Goal: Task Accomplishment & Management: Manage account settings

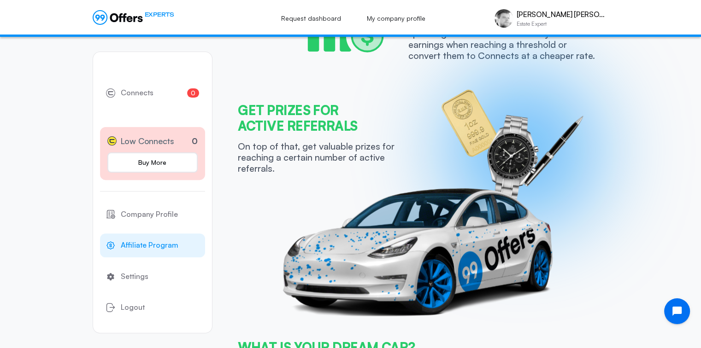
scroll to position [399, 0]
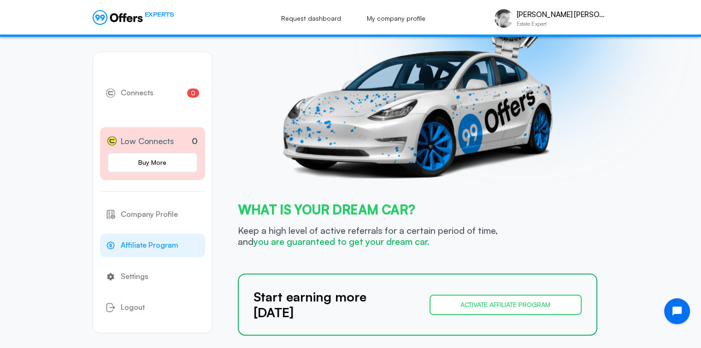
click at [472, 299] on button "Activate affiliate program" at bounding box center [505, 305] width 152 height 20
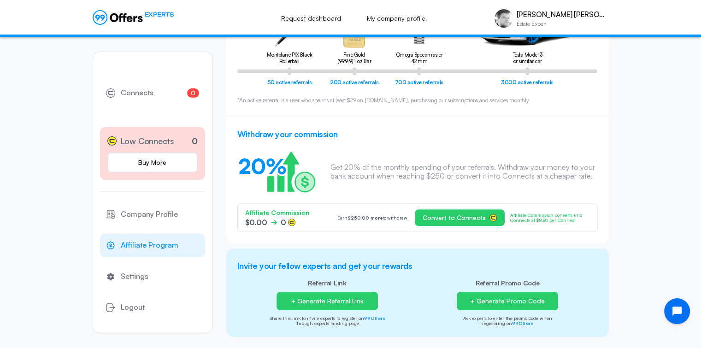
scroll to position [133, 0]
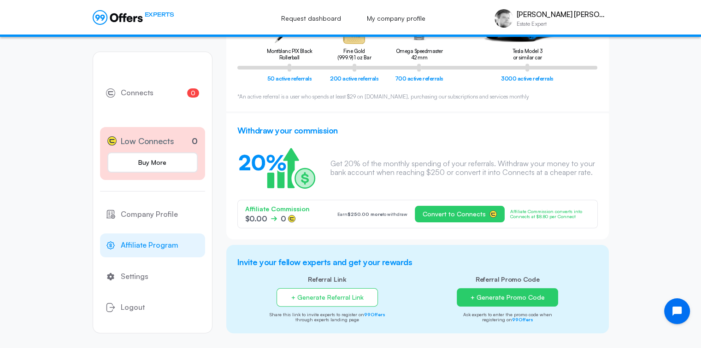
click at [343, 297] on button "+ Generate Referral Link" at bounding box center [326, 297] width 101 height 18
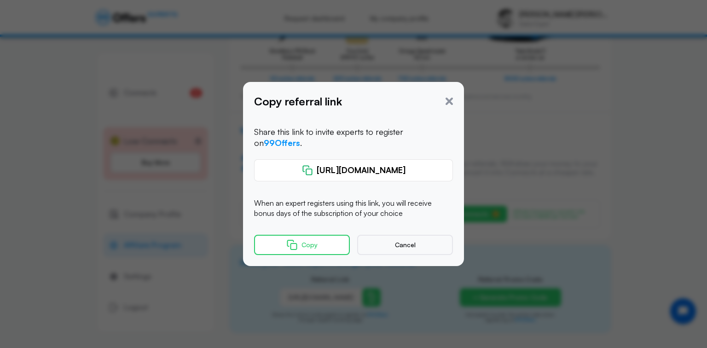
click at [325, 237] on button "Copy" at bounding box center [302, 245] width 96 height 20
click at [323, 242] on button "Copy" at bounding box center [302, 245] width 96 height 20
click at [298, 240] on icon "button" at bounding box center [292, 245] width 12 height 11
click at [295, 241] on icon "button" at bounding box center [292, 245] width 12 height 11
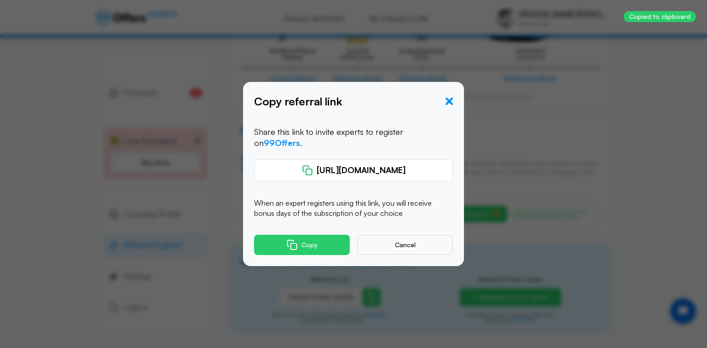
click at [448, 104] on icon "button" at bounding box center [449, 101] width 7 height 7
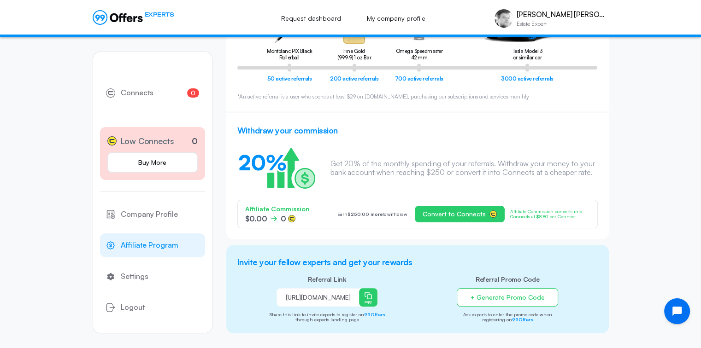
click at [497, 294] on button "+ Generate Promo Code" at bounding box center [506, 297] width 101 height 18
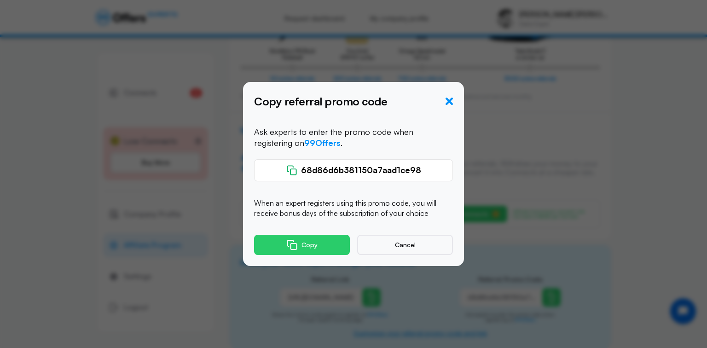
click at [450, 101] on icon "button" at bounding box center [449, 101] width 7 height 7
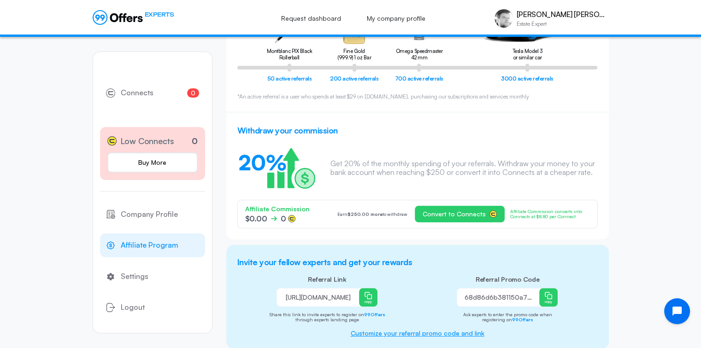
scroll to position [147, 0]
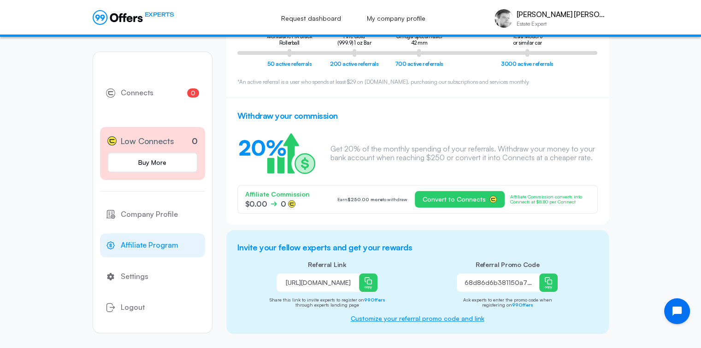
click at [403, 319] on p "Customize your referral promo code and link" at bounding box center [417, 315] width 360 height 15
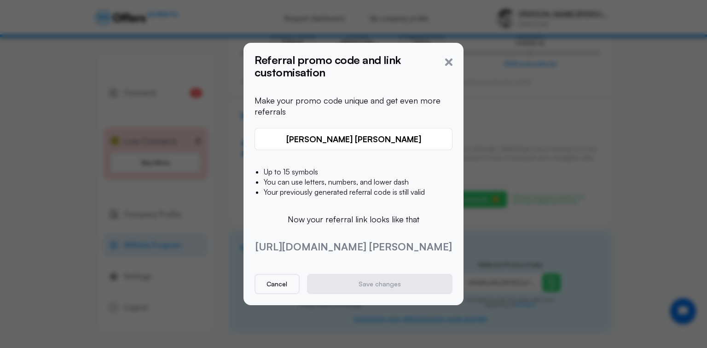
click at [382, 140] on input "[PERSON_NAME] [PERSON_NAME]" at bounding box center [354, 139] width 186 height 11
click at [342, 244] on span "[URL][DOMAIN_NAME] [PERSON_NAME]" at bounding box center [354, 247] width 198 height 22
click at [383, 138] on input "[PERSON_NAME] [PERSON_NAME]" at bounding box center [354, 139] width 186 height 11
drag, startPoint x: 383, startPoint y: 138, endPoint x: 296, endPoint y: 151, distance: 87.9
click at [296, 151] on div "[PERSON_NAME] [PERSON_NAME] Up to 15 symbols You can use letters, numbers, and …" at bounding box center [354, 171] width 198 height 86
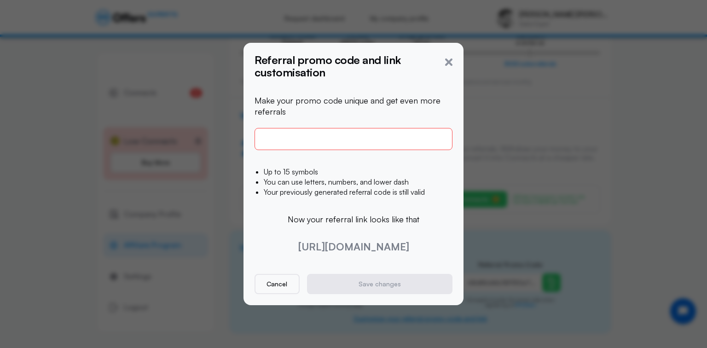
click at [293, 153] on div "Up to 15 symbols You can use letters, numbers, and lower dash Your previously g…" at bounding box center [354, 182] width 198 height 64
click at [337, 135] on input "text" at bounding box center [354, 139] width 186 height 10
type input "M"
click at [334, 156] on div "Up to 15 symbols You can use letters, numbers, and lower dash Your previously g…" at bounding box center [354, 182] width 198 height 64
click at [375, 135] on input "New" at bounding box center [354, 139] width 186 height 11
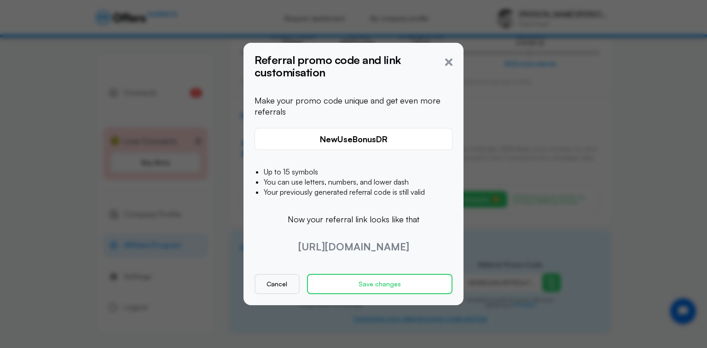
type input "NewUseBonusDR"
click at [389, 288] on button "Save changes" at bounding box center [380, 284] width 146 height 20
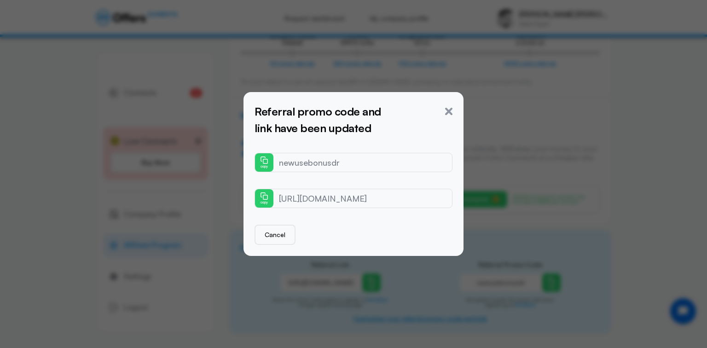
click at [372, 196] on p "[URL][DOMAIN_NAME]" at bounding box center [353, 198] width 197 height 18
drag, startPoint x: 406, startPoint y: 197, endPoint x: 327, endPoint y: 202, distance: 79.4
click at [327, 202] on p "[URL][DOMAIN_NAME]" at bounding box center [353, 198] width 197 height 18
drag, startPoint x: 327, startPoint y: 202, endPoint x: 451, endPoint y: 109, distance: 155.6
click at [451, 109] on icon "button" at bounding box center [448, 111] width 7 height 7
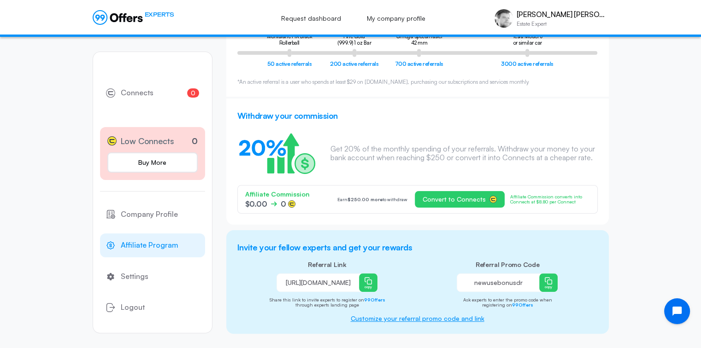
click at [496, 284] on p "newusebonusdr" at bounding box center [498, 282] width 82 height 11
click at [405, 320] on p "Customize your referral promo code and link" at bounding box center [417, 315] width 360 height 15
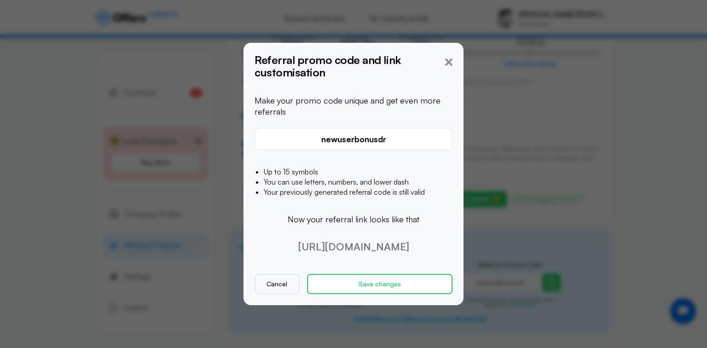
type input "newuserbonusdr"
click at [402, 284] on button "Save changes" at bounding box center [380, 284] width 146 height 20
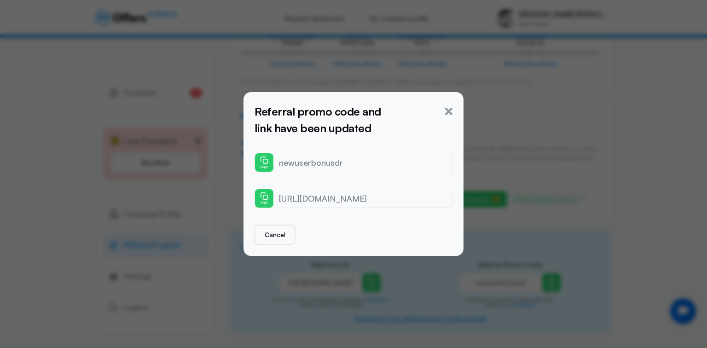
click at [453, 110] on div "Referral promo code and link have been updated newuserbonusdr copy [URL][DOMAIN…" at bounding box center [357, 174] width 205 height 142
click at [448, 113] on icon "button" at bounding box center [448, 111] width 7 height 7
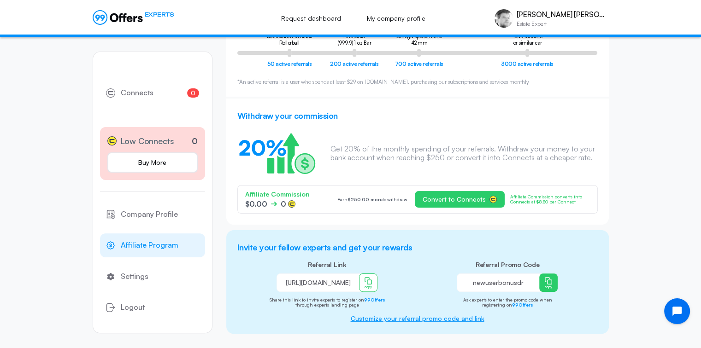
click at [372, 281] on button "copy" at bounding box center [368, 283] width 18 height 18
click at [363, 286] on button "copy" at bounding box center [368, 283] width 18 height 18
